Goal: Communication & Community: Ask a question

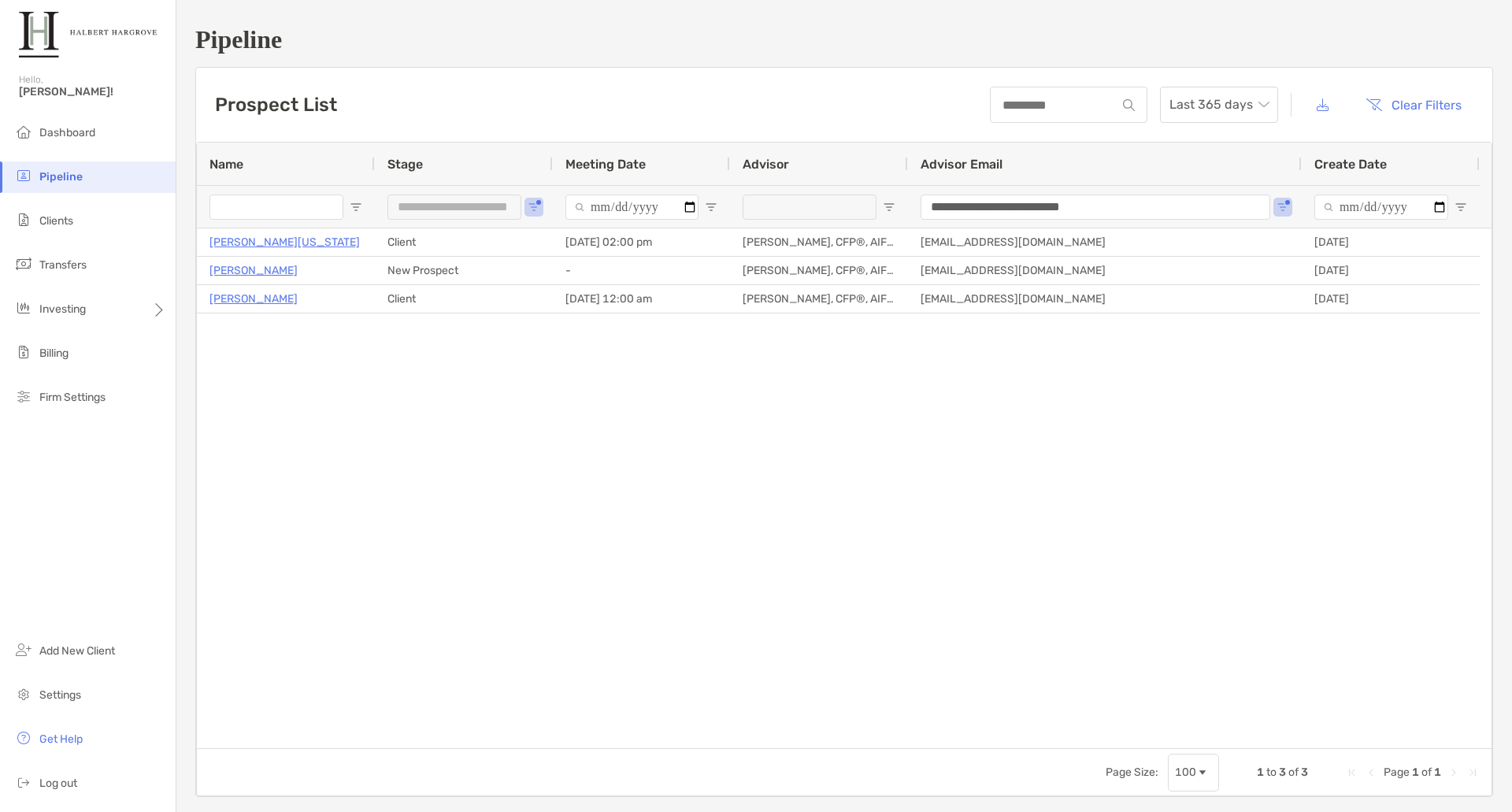
click at [66, 182] on span "Pipeline" at bounding box center [61, 177] width 43 height 14
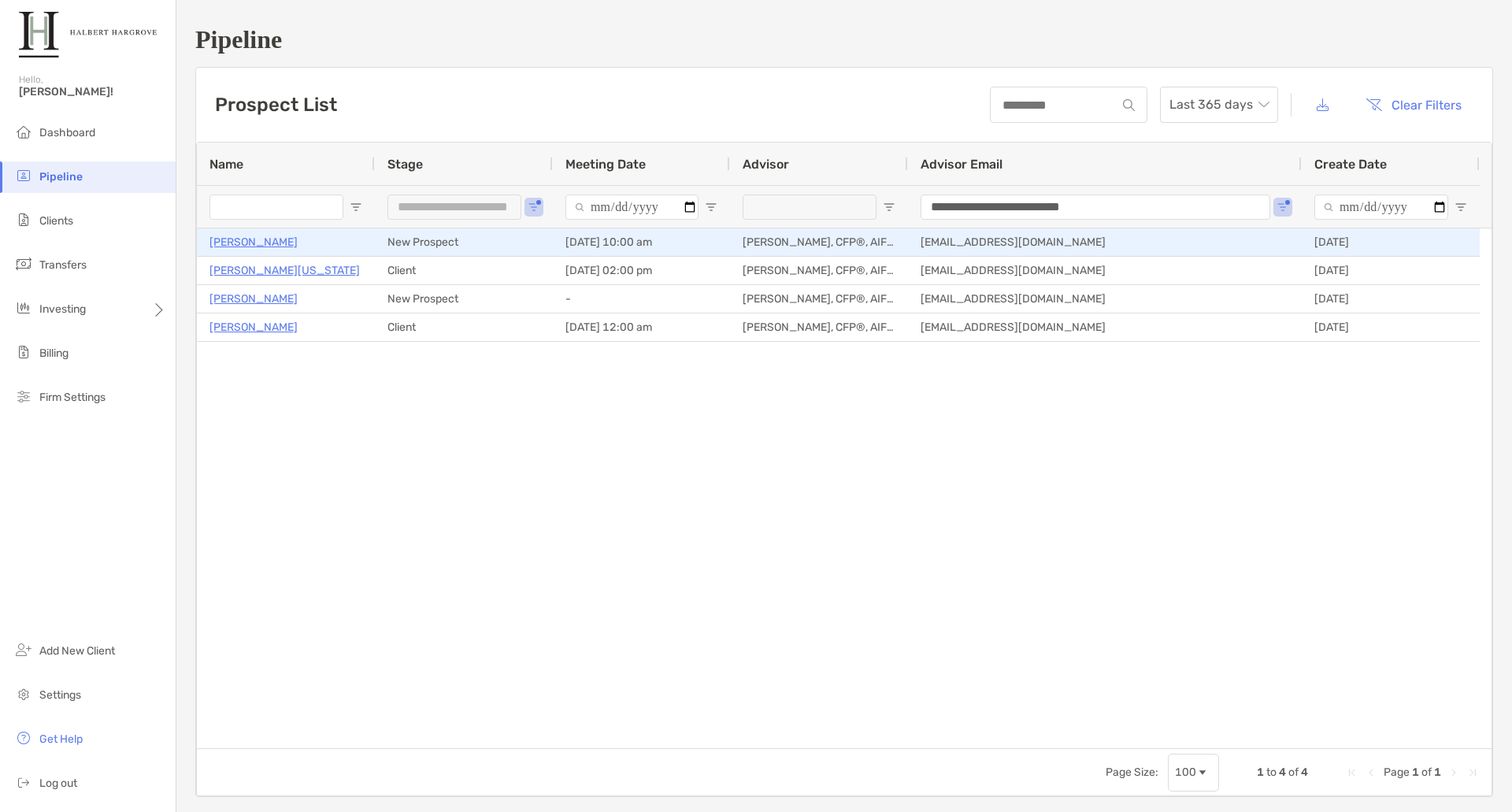
click at [231, 246] on p "[PERSON_NAME]" at bounding box center [254, 242] width 89 height 20
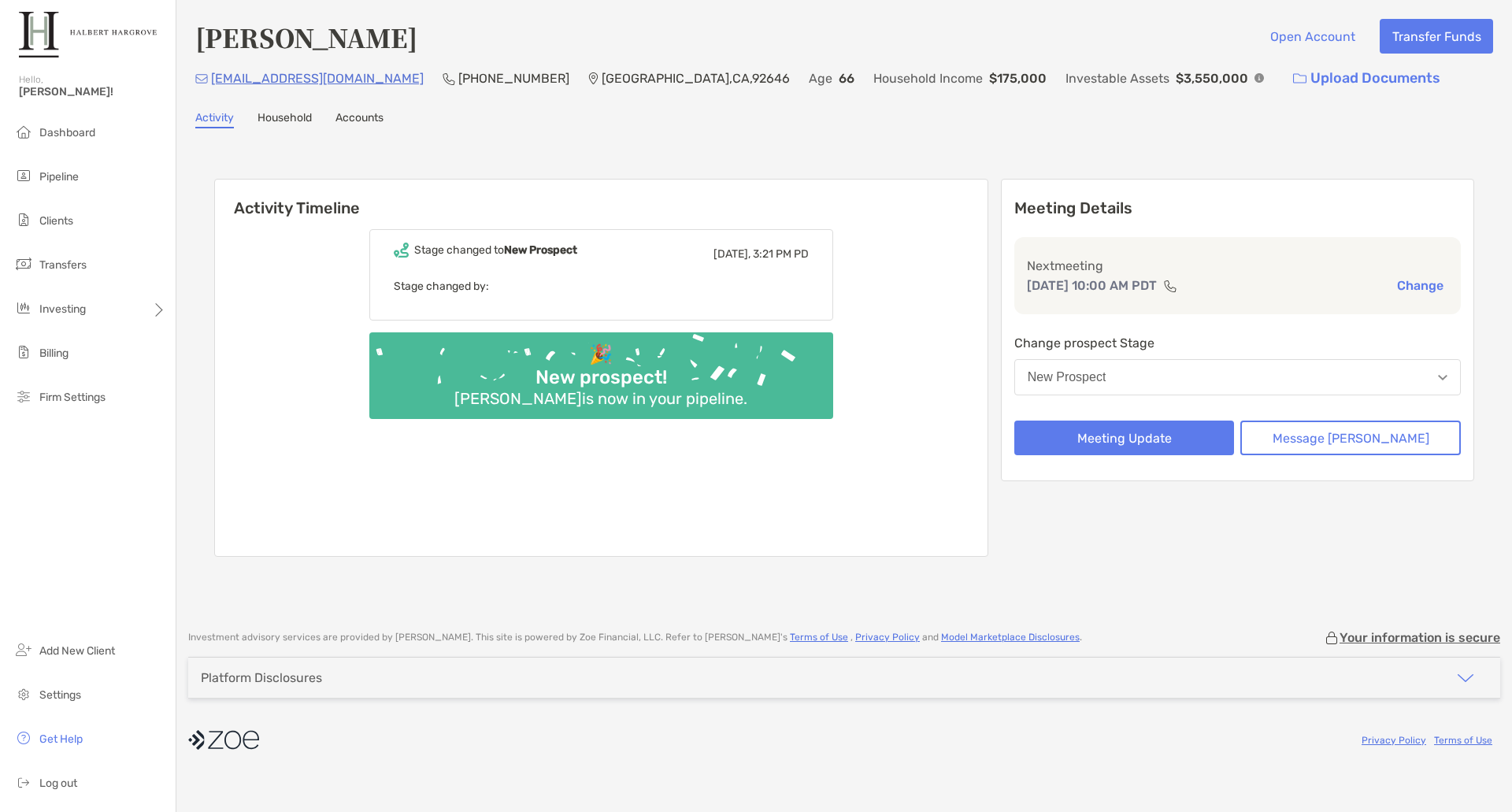
click at [279, 116] on link "Household" at bounding box center [285, 119] width 55 height 17
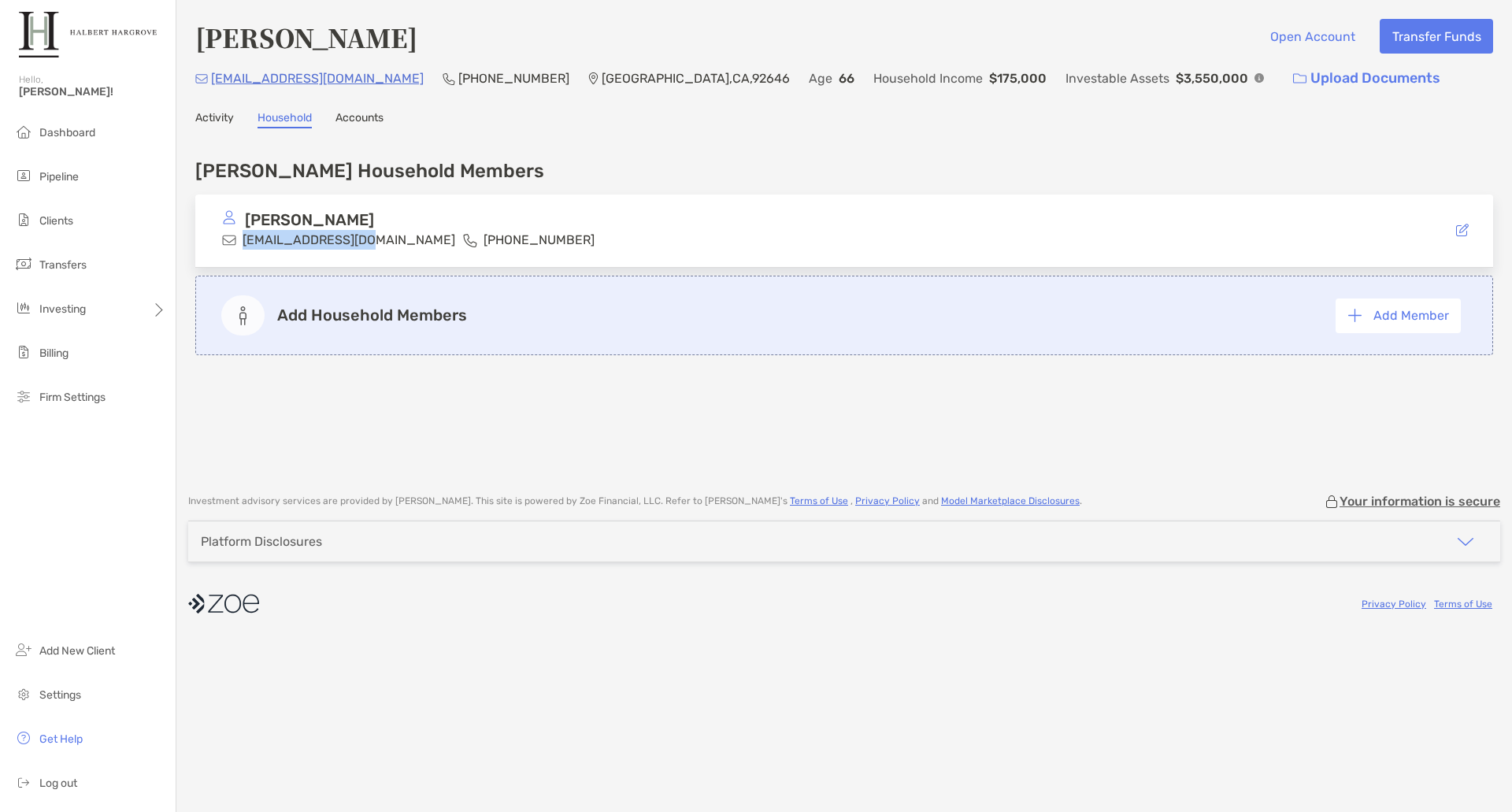
drag, startPoint x: 242, startPoint y: 237, endPoint x: 365, endPoint y: 239, distance: 123.0
click at [365, 239] on div "[EMAIL_ADDRESS][DOMAIN_NAME]" at bounding box center [339, 239] width 234 height 20
copy p "[EMAIL_ADDRESS][DOMAIN_NAME]"
click at [209, 108] on div "[PERSON_NAME] Open Account Transfer Funds [EMAIL_ADDRESS][DOMAIN_NAME] (714) 81…" at bounding box center [844, 239] width 1336 height 478
click at [214, 119] on link "Activity" at bounding box center [214, 119] width 38 height 17
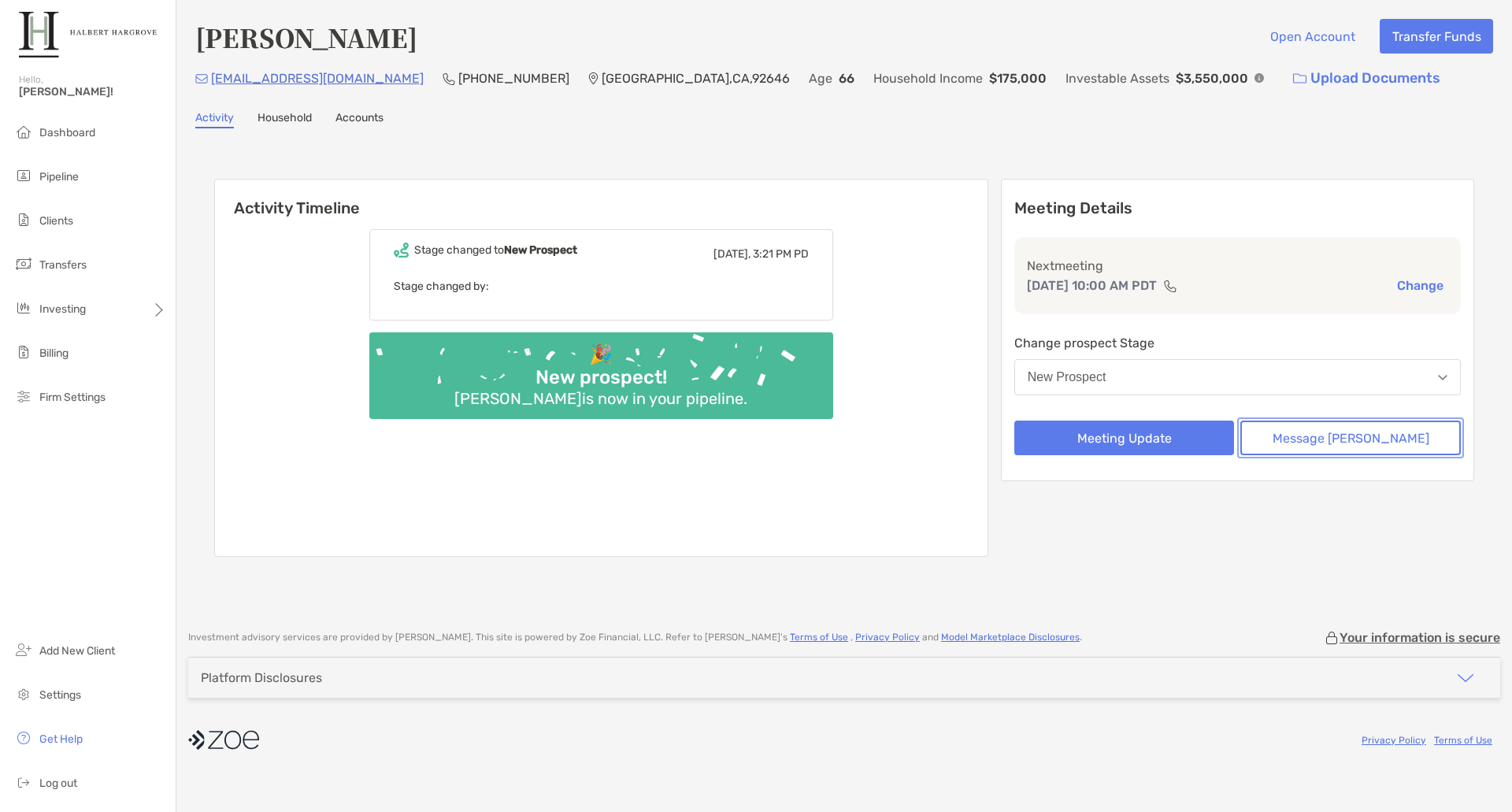
click at [1332, 435] on button "Message [PERSON_NAME]" at bounding box center [1351, 438] width 221 height 35
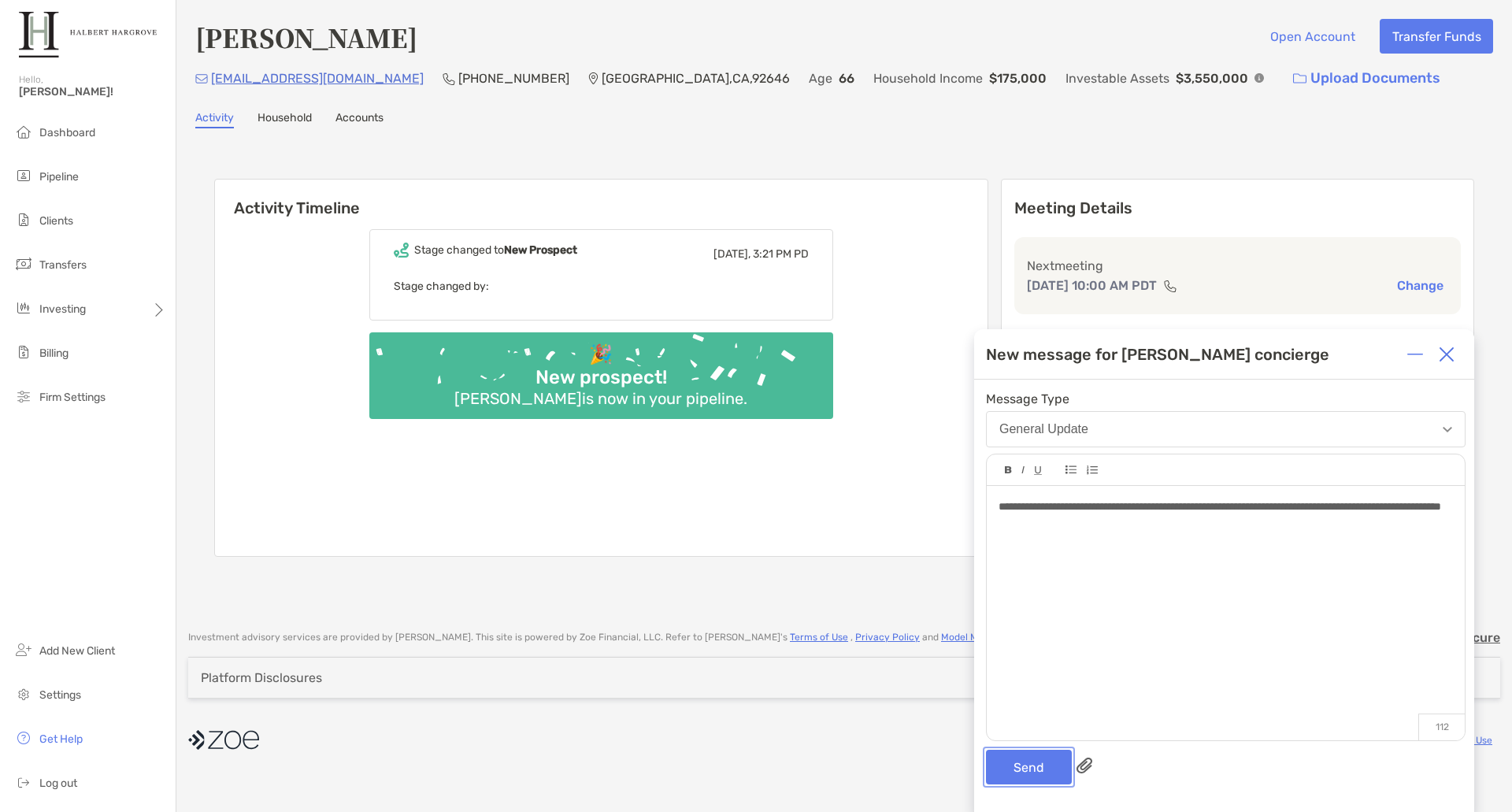
click at [1038, 760] on button "Send" at bounding box center [1029, 767] width 86 height 35
